Goal: Find specific page/section: Find specific page/section

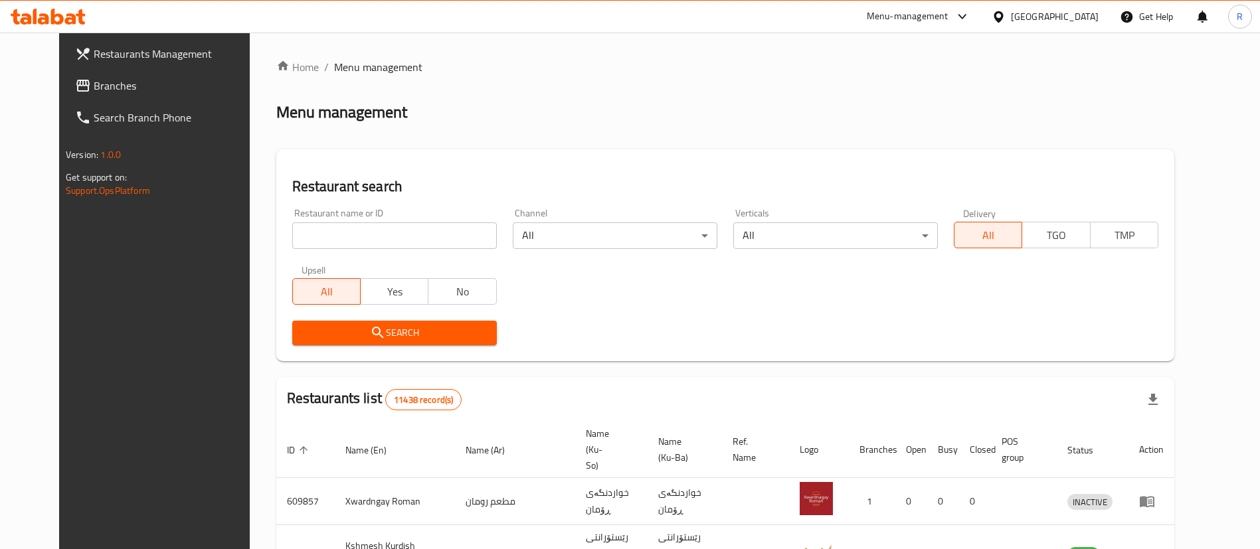
click at [41, 23] on icon at bounding box center [43, 18] width 11 height 11
